Goal: Information Seeking & Learning: Find specific fact

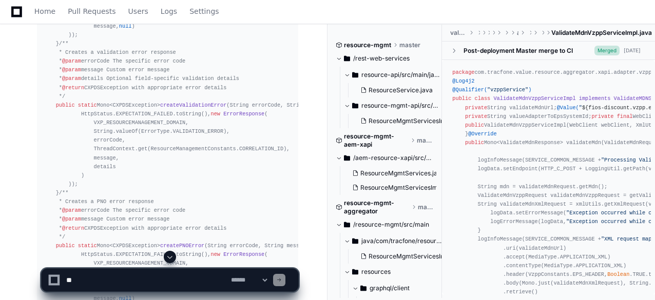
scroll to position [8826, 0]
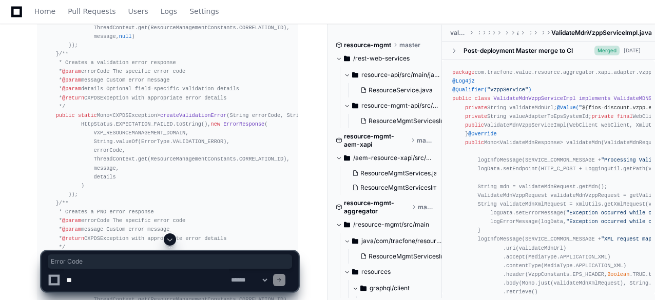
drag, startPoint x: 45, startPoint y: 73, endPoint x: 71, endPoint y: 86, distance: 28.5
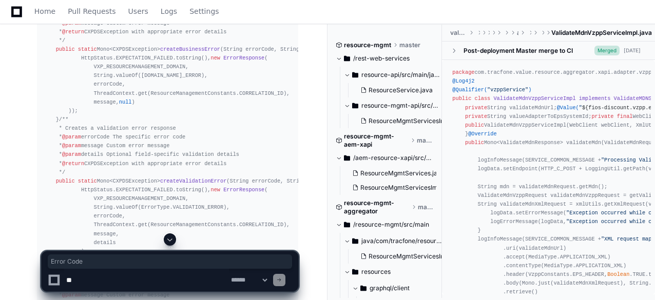
scroll to position [8753, 0]
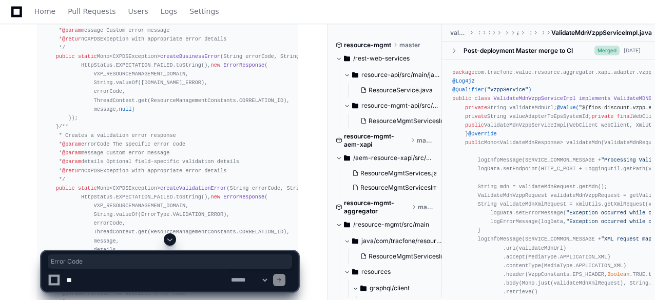
drag, startPoint x: 46, startPoint y: 144, endPoint x: 80, endPoint y: 166, distance: 40.2
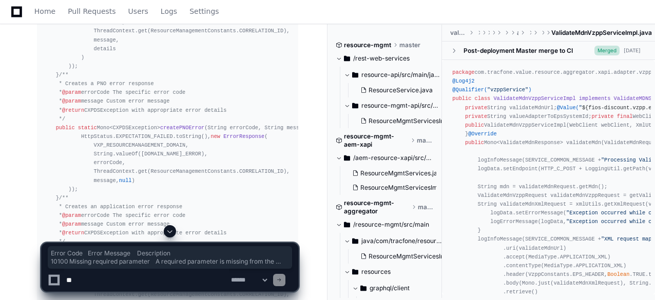
scroll to position [8960, 0]
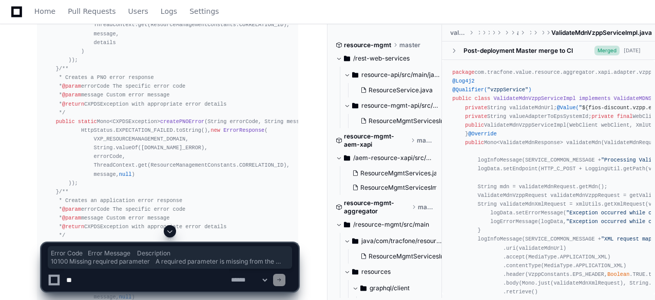
copy article "Error Code Error Message Description 10100 Missing required parameter A require…"
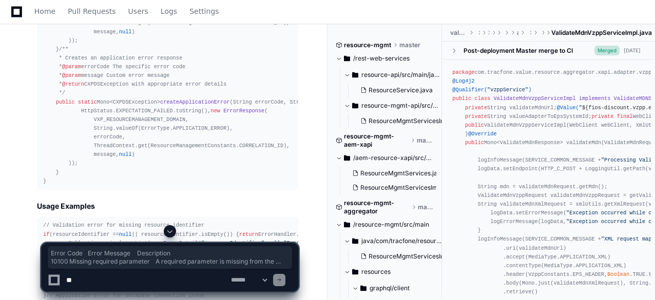
scroll to position [9105, 0]
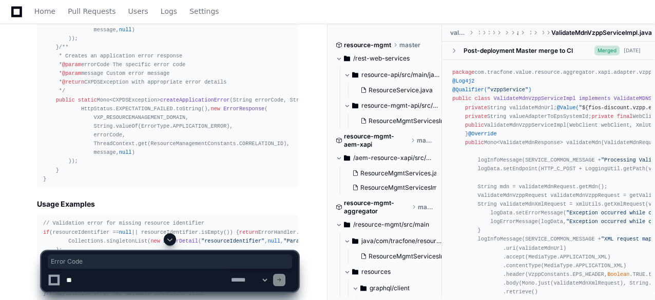
drag, startPoint x: 47, startPoint y: 116, endPoint x: 72, endPoint y: 132, distance: 29.3
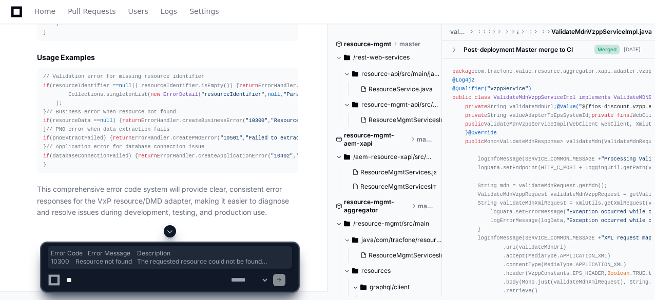
scroll to position [9287, 0]
copy article "Error Code Error Message Description 10300 Resource not found The requested res…"
drag, startPoint x: 45, startPoint y: 89, endPoint x: 229, endPoint y: 186, distance: 208.1
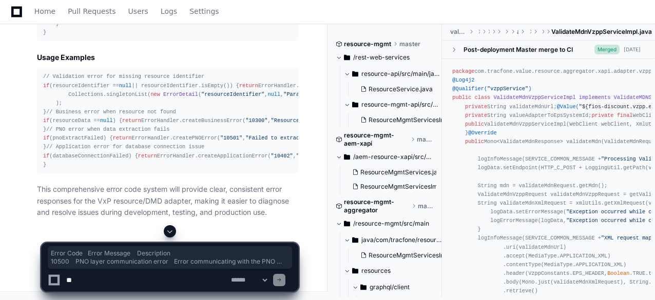
scroll to position [9586, 0]
copy table "Error Code Error Message Description 10500 PNO layer communication error Error …"
